Goal: Use online tool/utility: Utilize a website feature to perform a specific function

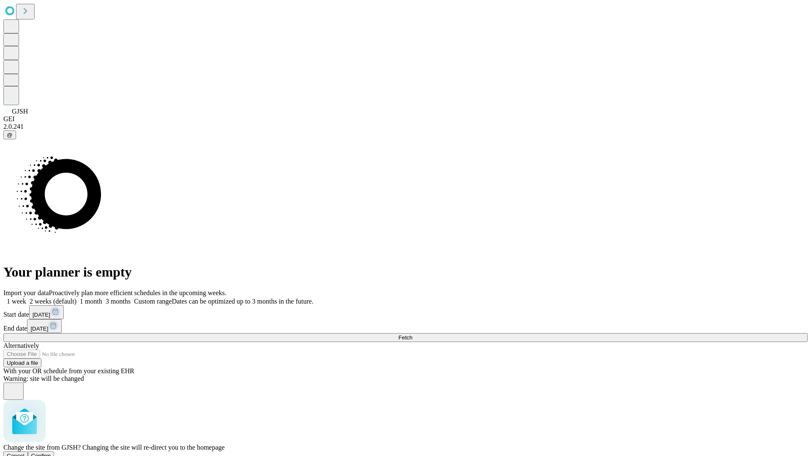
click at [51, 453] on span "Confirm" at bounding box center [41, 456] width 20 height 6
click at [26, 298] on label "1 week" at bounding box center [14, 301] width 23 height 7
click at [412, 335] on span "Fetch" at bounding box center [405, 338] width 14 height 6
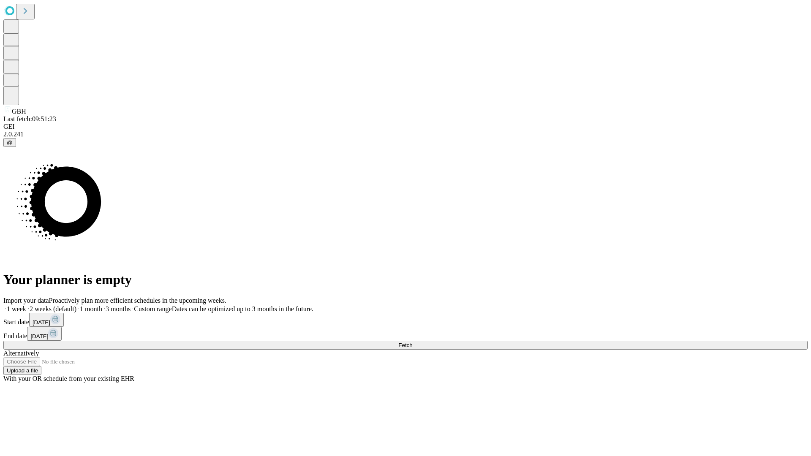
click at [26, 305] on label "1 week" at bounding box center [14, 308] width 23 height 7
click at [412, 342] on span "Fetch" at bounding box center [405, 345] width 14 height 6
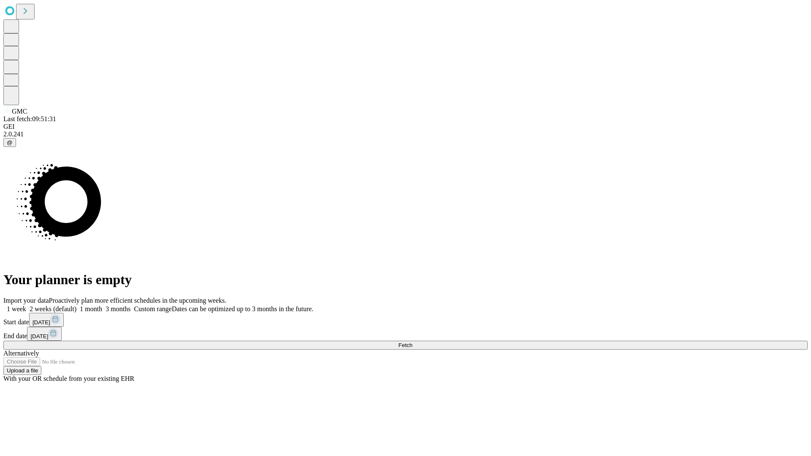
click at [26, 305] on label "1 week" at bounding box center [14, 308] width 23 height 7
click at [412, 342] on span "Fetch" at bounding box center [405, 345] width 14 height 6
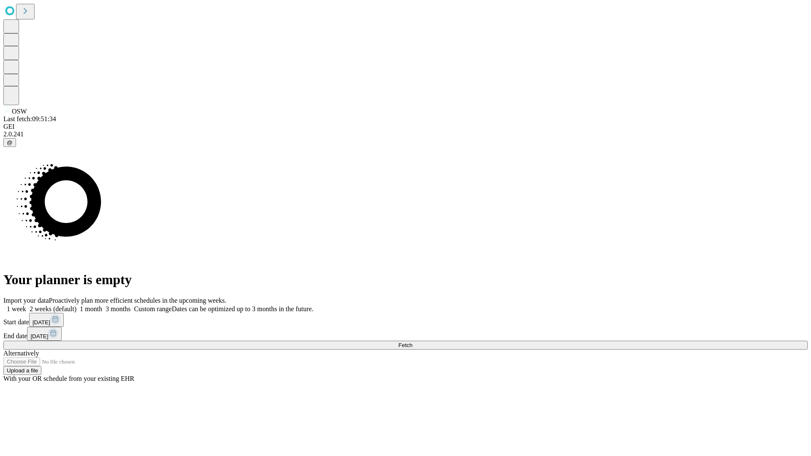
click at [26, 305] on label "1 week" at bounding box center [14, 308] width 23 height 7
click at [412, 342] on span "Fetch" at bounding box center [405, 345] width 14 height 6
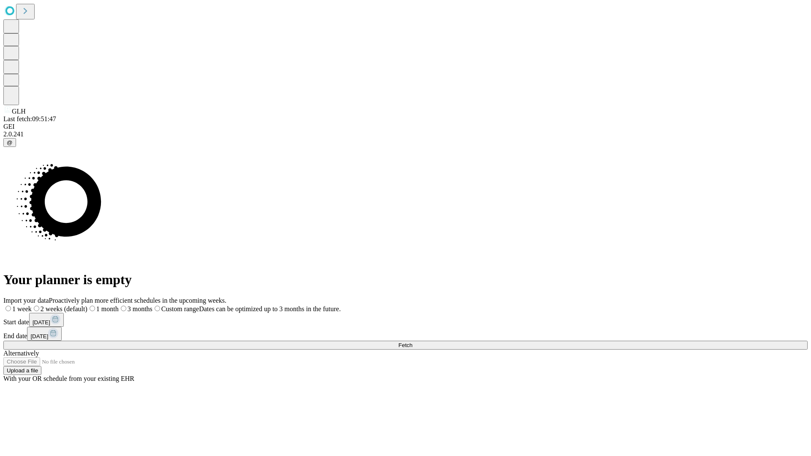
click at [412, 342] on span "Fetch" at bounding box center [405, 345] width 14 height 6
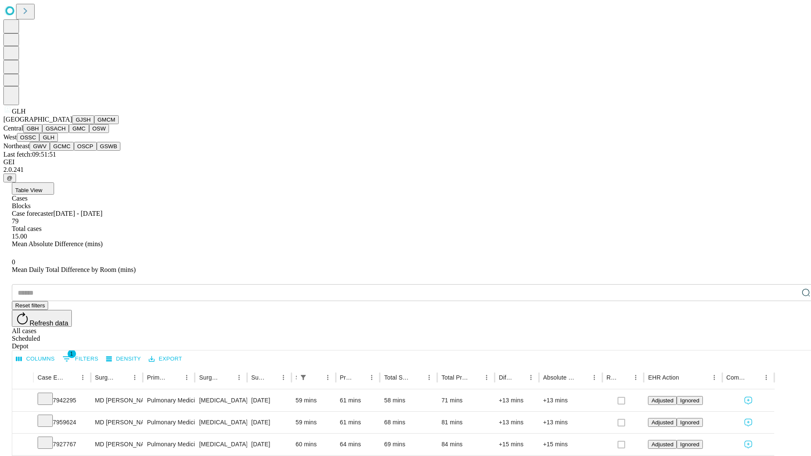
click at [50, 151] on button "GWV" at bounding box center [40, 146] width 20 height 9
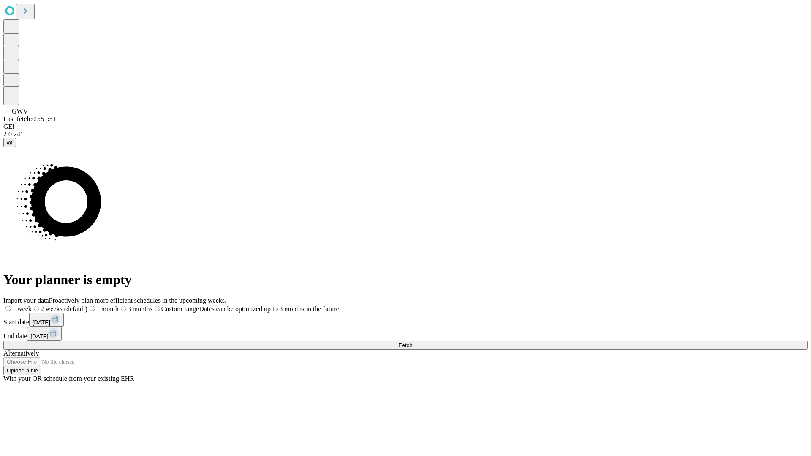
click at [32, 305] on label "1 week" at bounding box center [17, 308] width 28 height 7
click at [412, 342] on span "Fetch" at bounding box center [405, 345] width 14 height 6
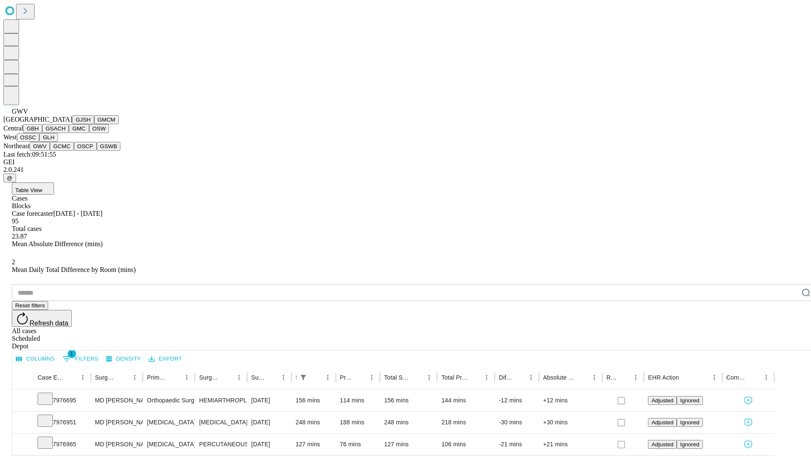
click at [65, 151] on button "GCMC" at bounding box center [62, 146] width 24 height 9
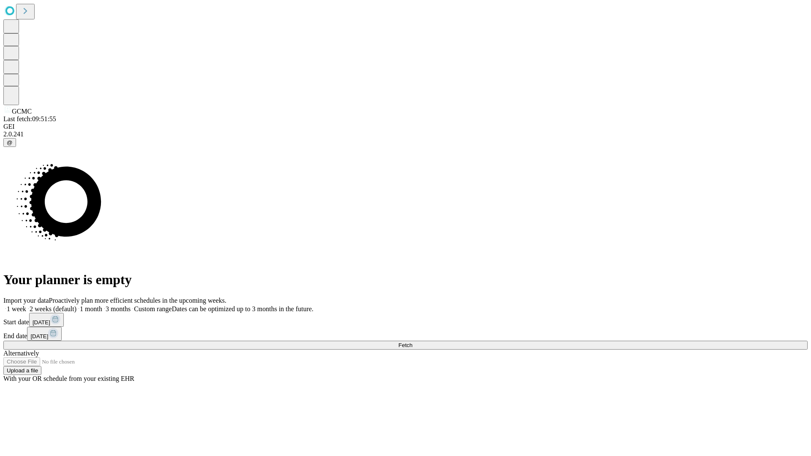
click at [26, 305] on label "1 week" at bounding box center [14, 308] width 23 height 7
click at [412, 342] on span "Fetch" at bounding box center [405, 345] width 14 height 6
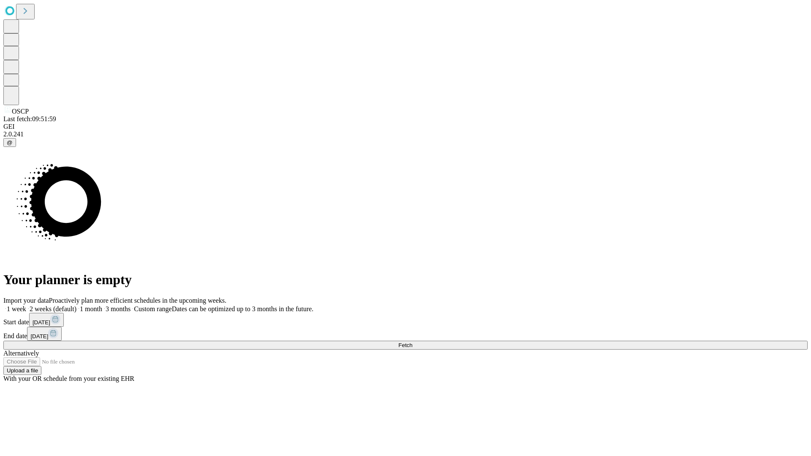
click at [26, 305] on label "1 week" at bounding box center [14, 308] width 23 height 7
click at [412, 342] on span "Fetch" at bounding box center [405, 345] width 14 height 6
